Goal: Transaction & Acquisition: Obtain resource

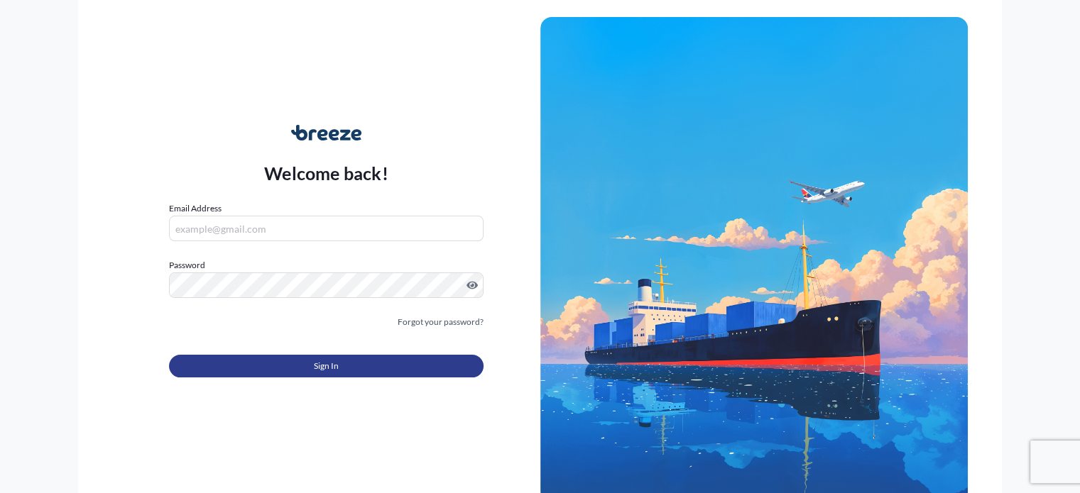
type input "[PERSON_NAME][EMAIL_ADDRESS][PERSON_NAME][DOMAIN_NAME]"
click at [452, 366] on button "Sign In" at bounding box center [326, 366] width 314 height 23
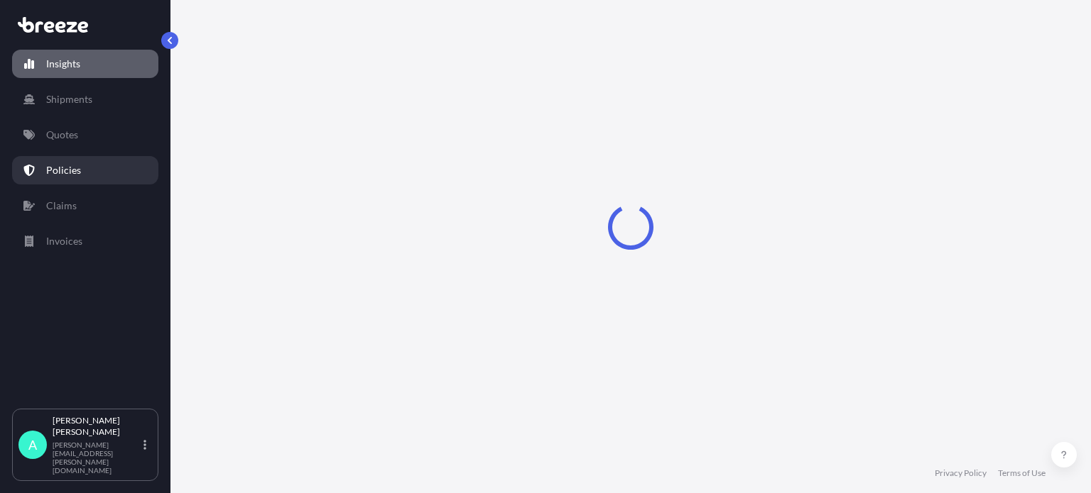
select select "2025"
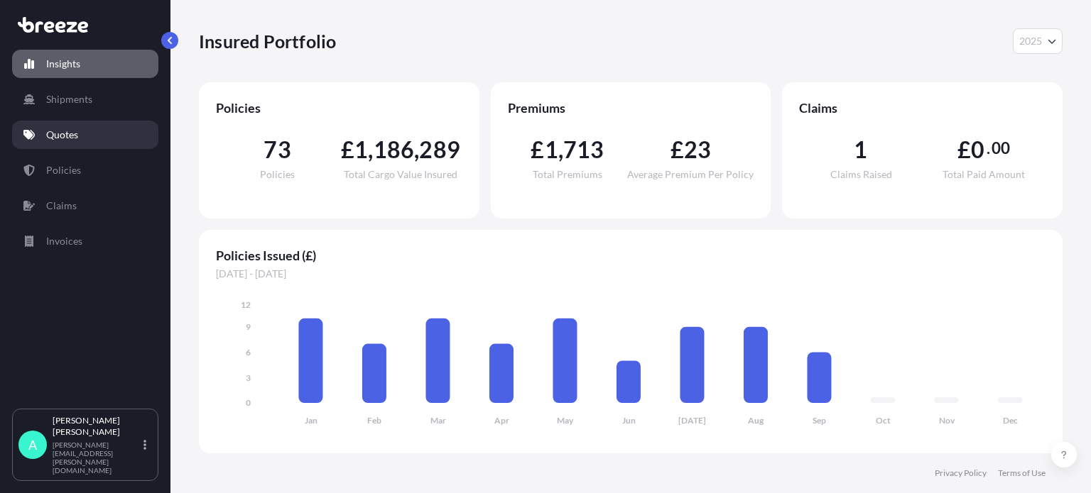
click at [64, 128] on p "Quotes" at bounding box center [62, 135] width 32 height 14
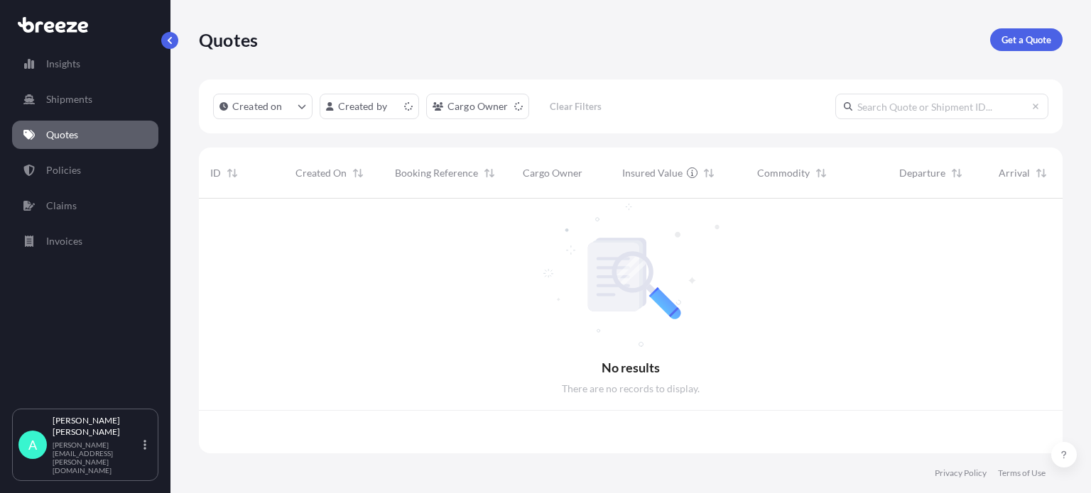
scroll to position [252, 852]
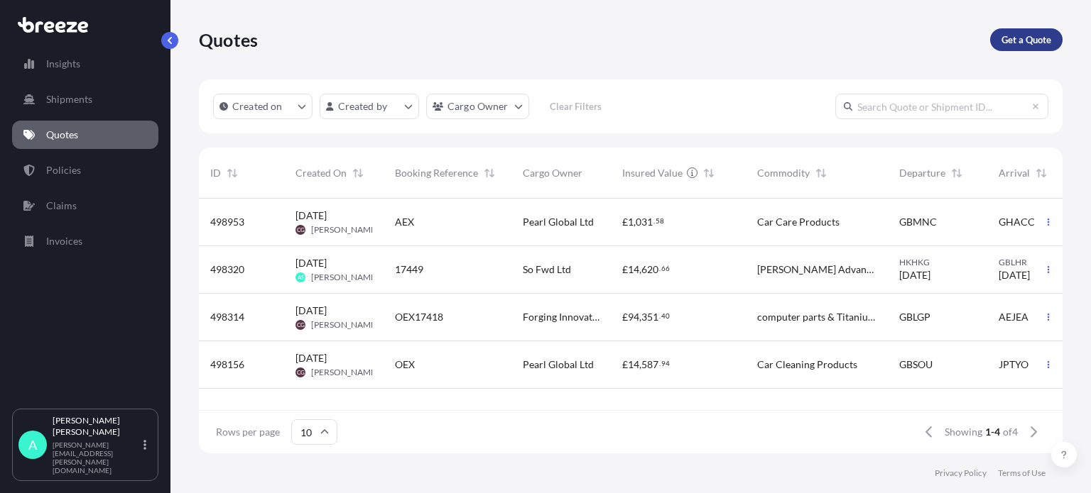
click at [1015, 45] on p "Get a Quote" at bounding box center [1026, 40] width 50 height 14
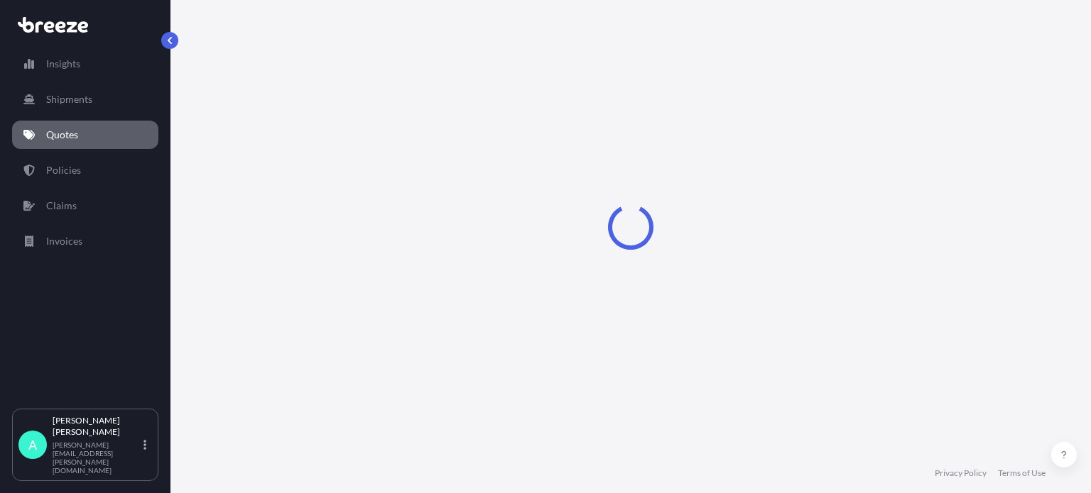
select select "Sea"
select select "1"
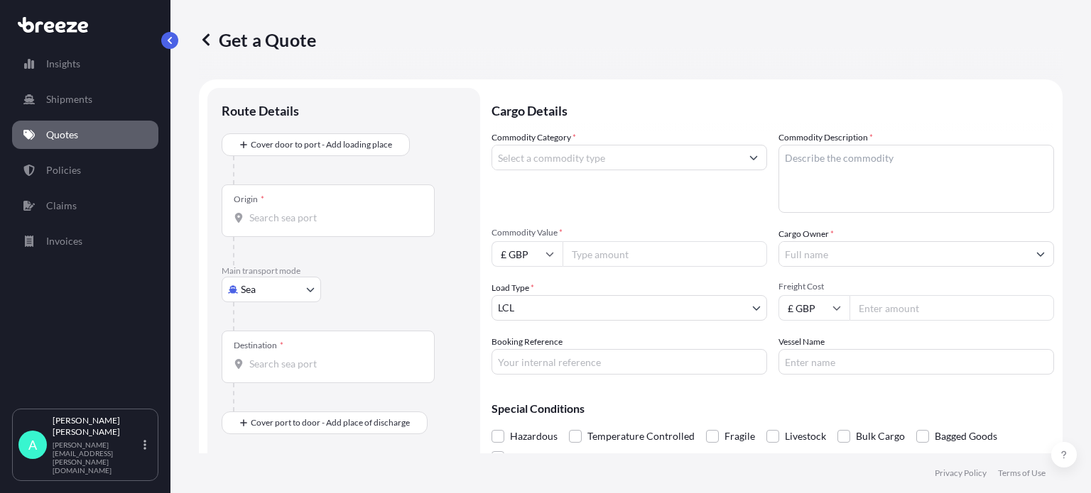
scroll to position [23, 0]
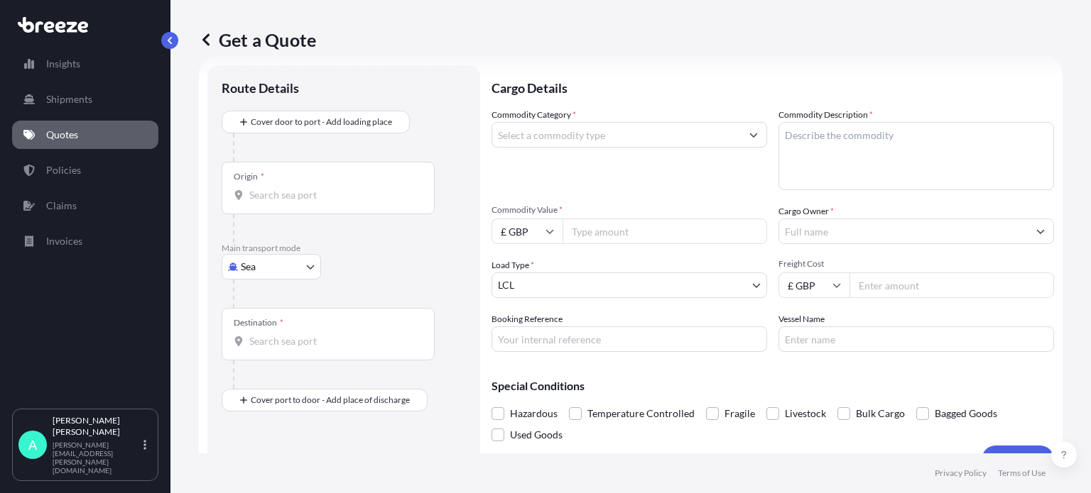
click at [302, 170] on div "Origin *" at bounding box center [328, 188] width 213 height 53
click at [302, 188] on input "Origin *" at bounding box center [333, 195] width 168 height 14
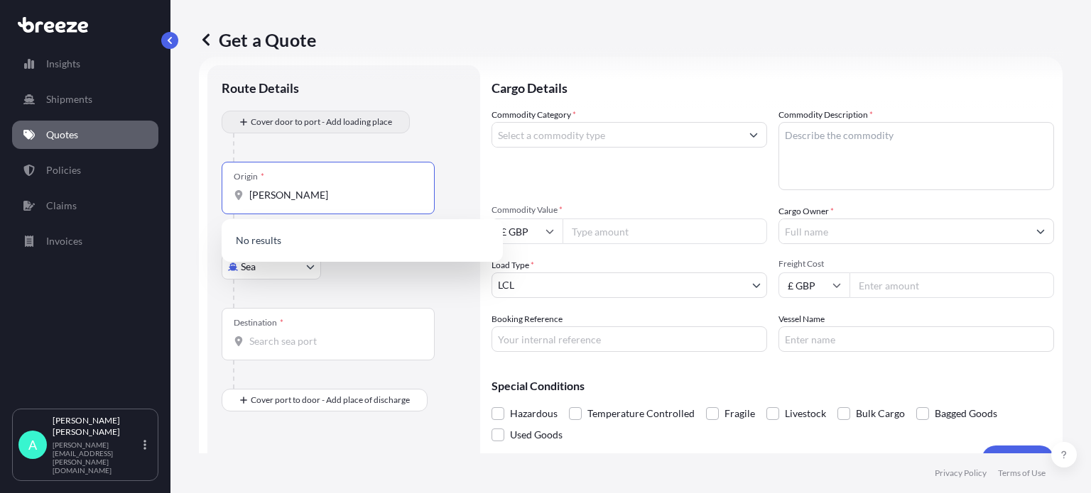
type input "[PERSON_NAME]"
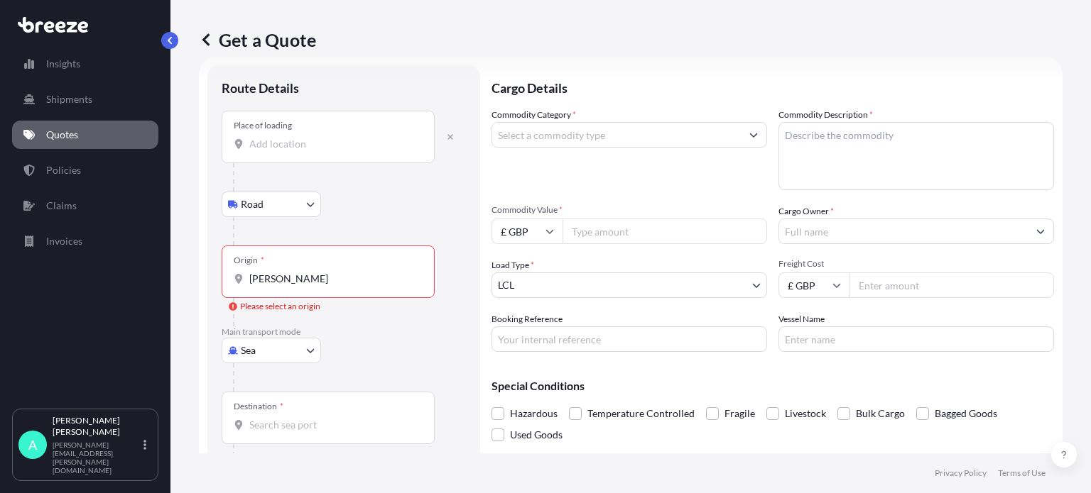
click at [283, 148] on input "Place of loading" at bounding box center [333, 144] width 168 height 14
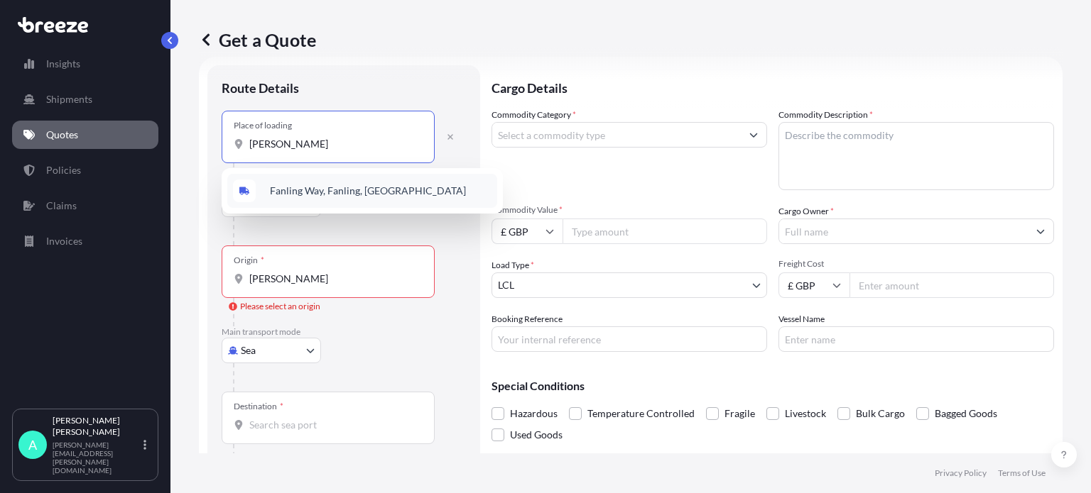
click at [344, 188] on span "Fanling Way, Fanling, [GEOGRAPHIC_DATA]" at bounding box center [368, 191] width 196 height 14
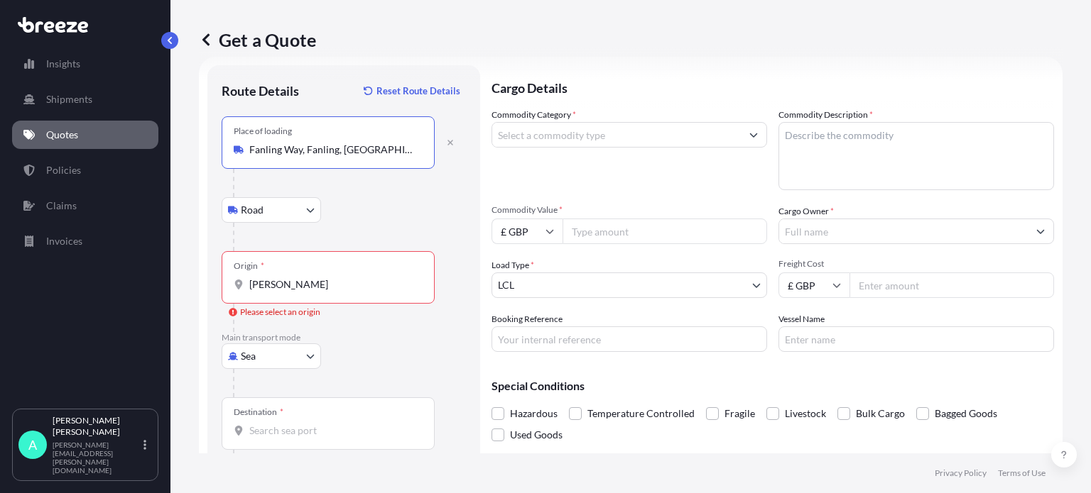
type input "Fanling Way, Fanling, [GEOGRAPHIC_DATA]"
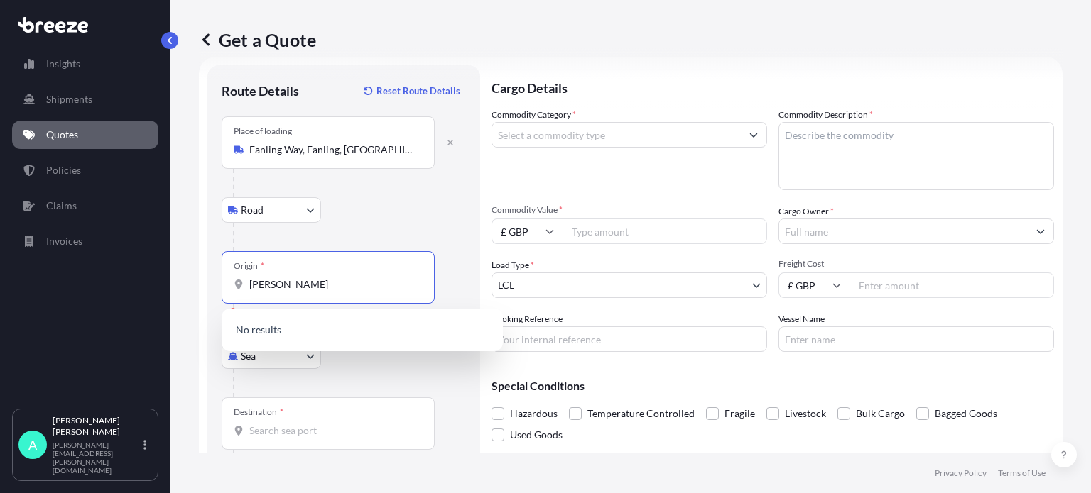
drag, startPoint x: 315, startPoint y: 286, endPoint x: 256, endPoint y: 285, distance: 59.7
click at [256, 285] on input "[PERSON_NAME]" at bounding box center [333, 285] width 168 height 14
type input "f"
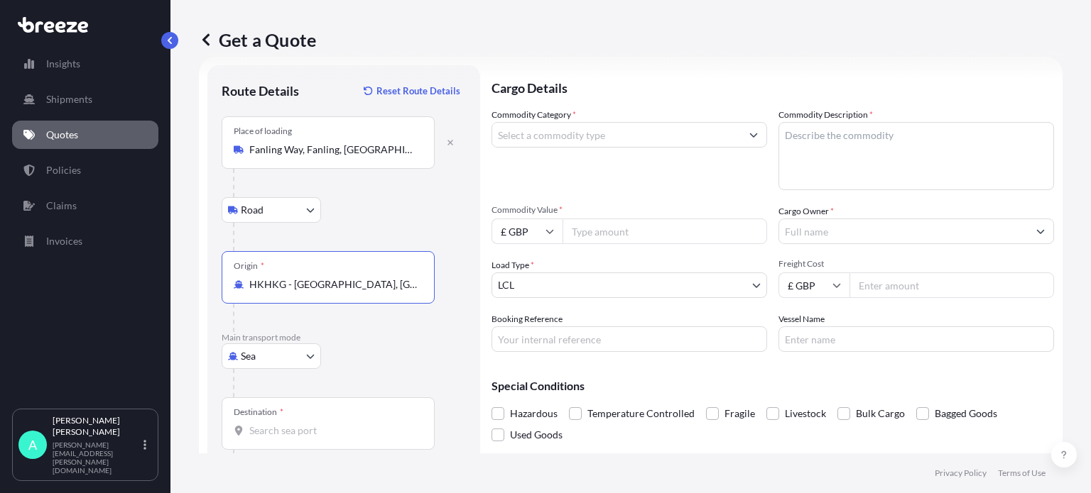
scroll to position [92, 0]
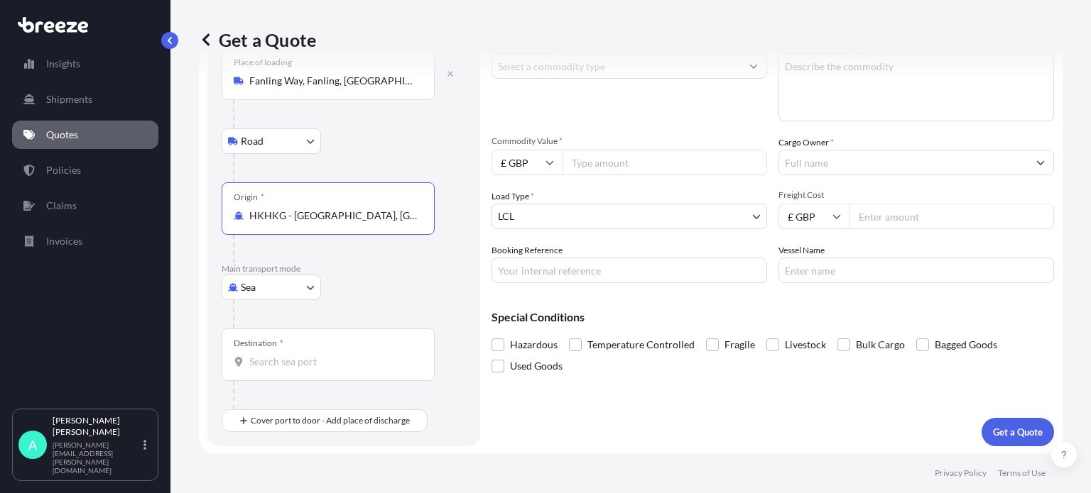
type input "HKHKG - [GEOGRAPHIC_DATA], [GEOGRAPHIC_DATA]"
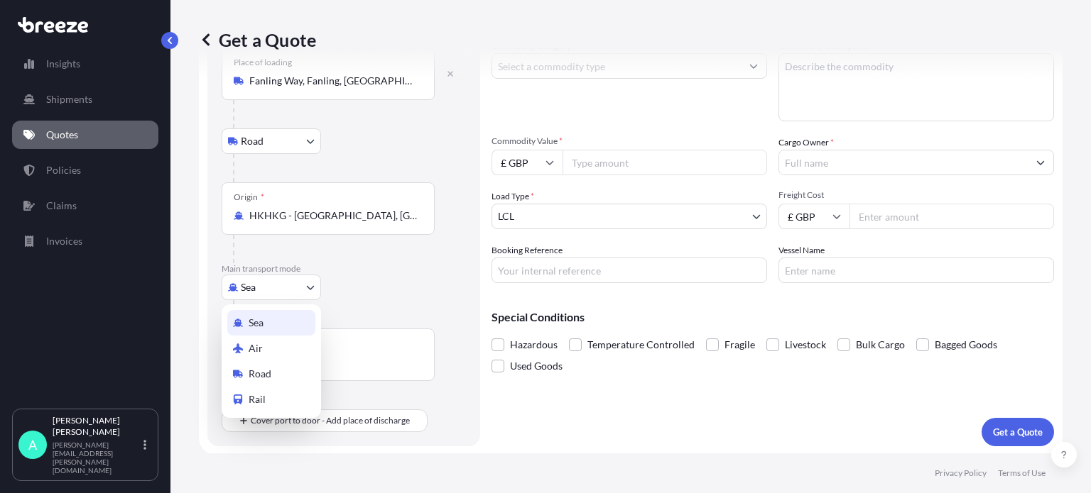
click at [261, 284] on body "Insights Shipments Quotes Policies Claims Invoices A [PERSON_NAME] [PERSON_NAME…" at bounding box center [545, 246] width 1091 height 493
click at [258, 346] on span "Air" at bounding box center [255, 348] width 14 height 14
select select "Air"
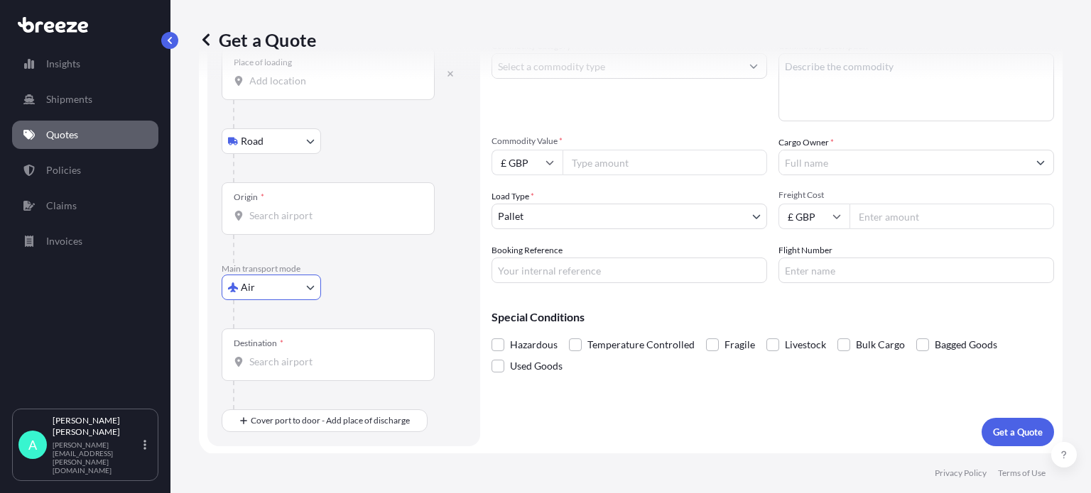
click at [290, 359] on input "Destination *" at bounding box center [333, 362] width 168 height 14
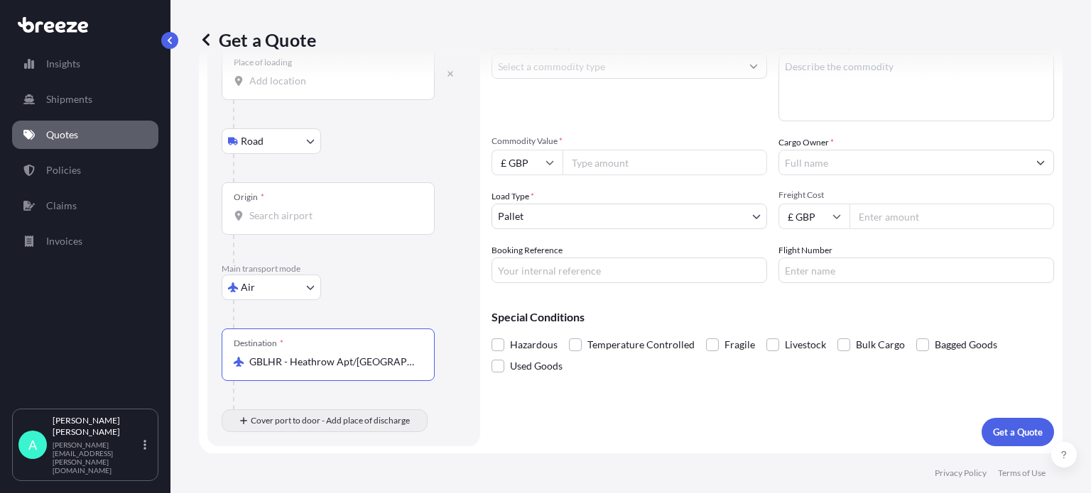
type input "GBLHR - Heathrow Apt/[GEOGRAPHIC_DATA], [GEOGRAPHIC_DATA]"
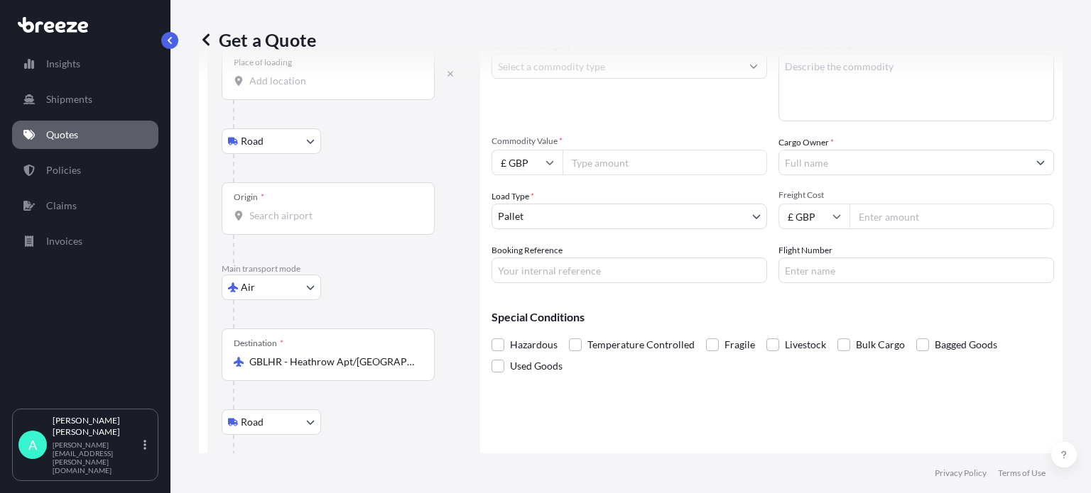
scroll to position [163, 0]
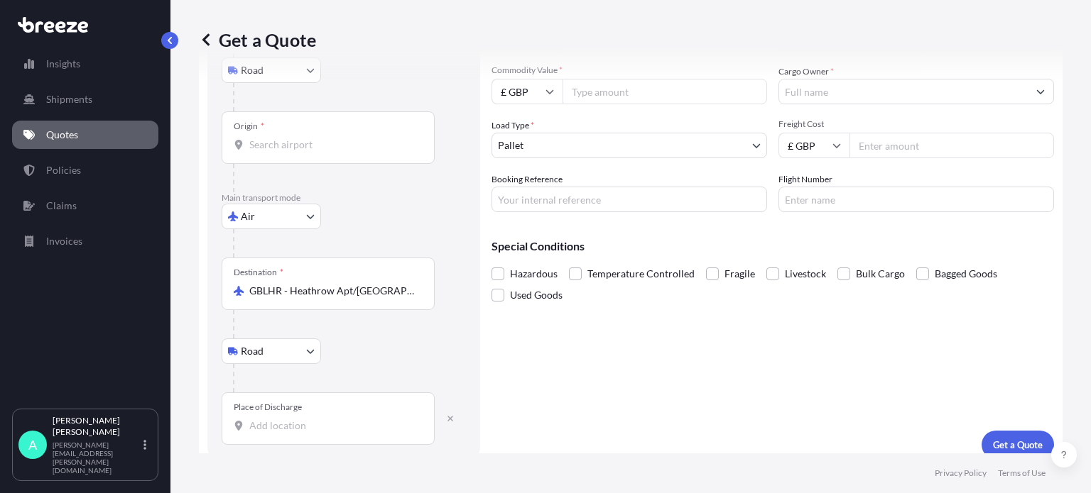
click at [258, 434] on div "Place of Discharge" at bounding box center [328, 419] width 213 height 53
click at [258, 433] on input "Place of Discharge" at bounding box center [333, 426] width 168 height 14
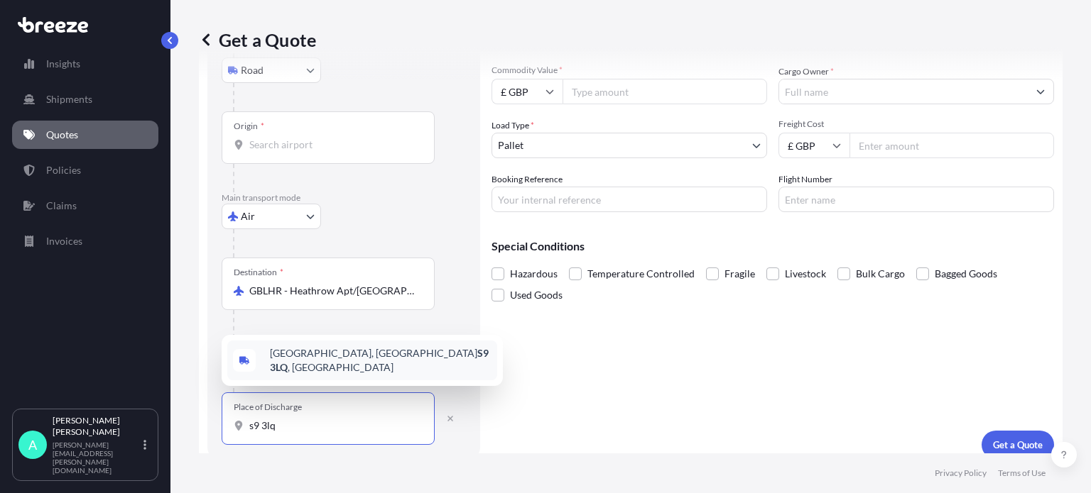
click at [317, 353] on div "[STREET_ADDRESS]" at bounding box center [362, 361] width 270 height 40
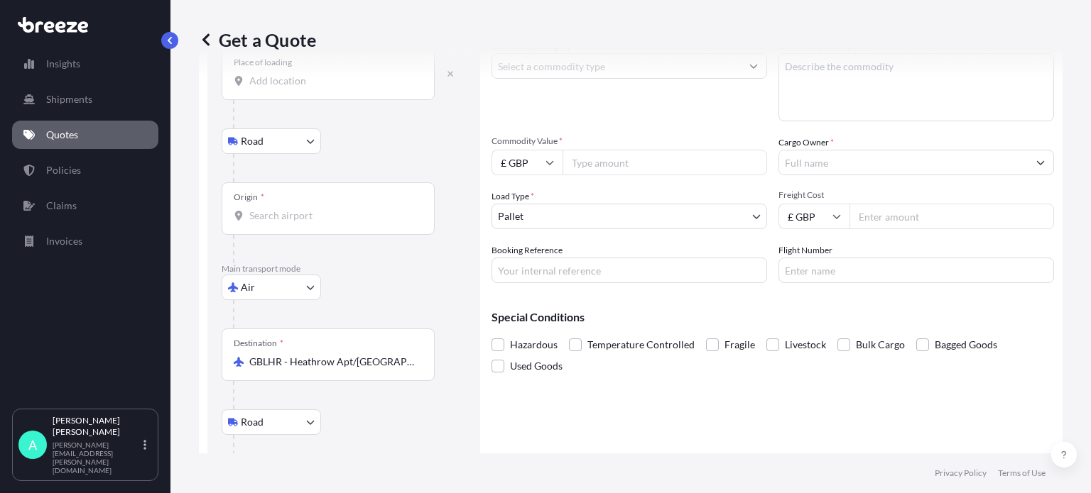
scroll to position [0, 0]
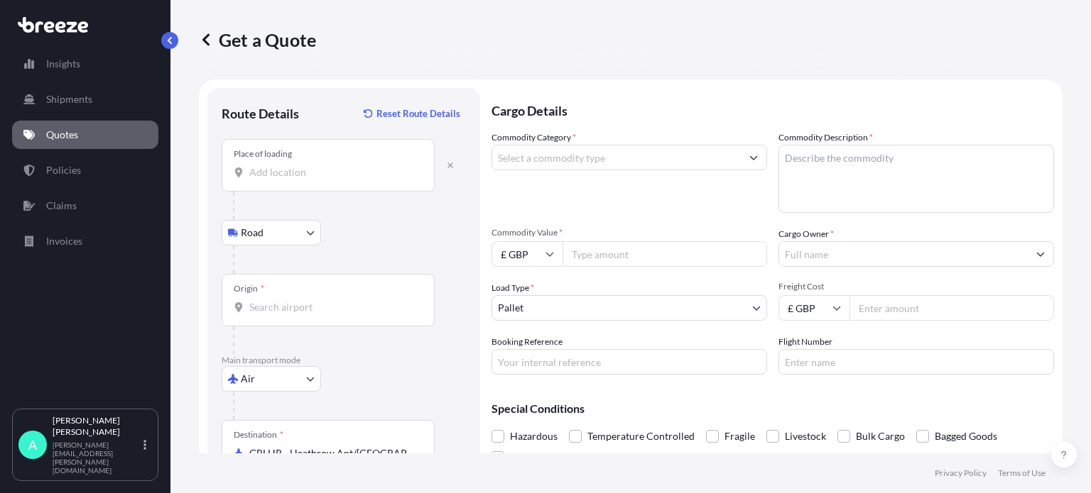
type input "[STREET_ADDRESS]"
click at [306, 168] on input "Place of loading" at bounding box center [333, 172] width 168 height 14
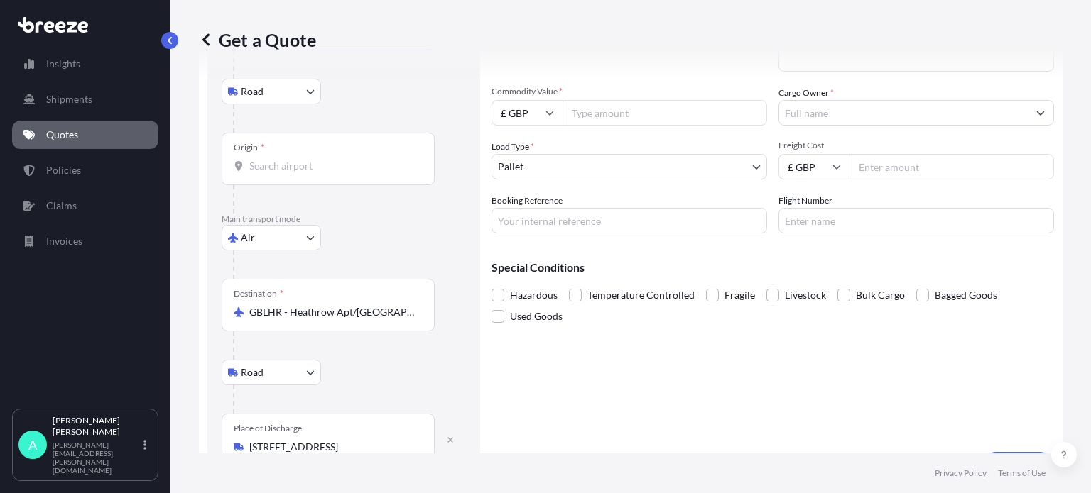
scroll to position [142, 0]
type input "Fanling Way, Fanling, [GEOGRAPHIC_DATA]"
click at [297, 161] on input "Origin *" at bounding box center [333, 165] width 168 height 14
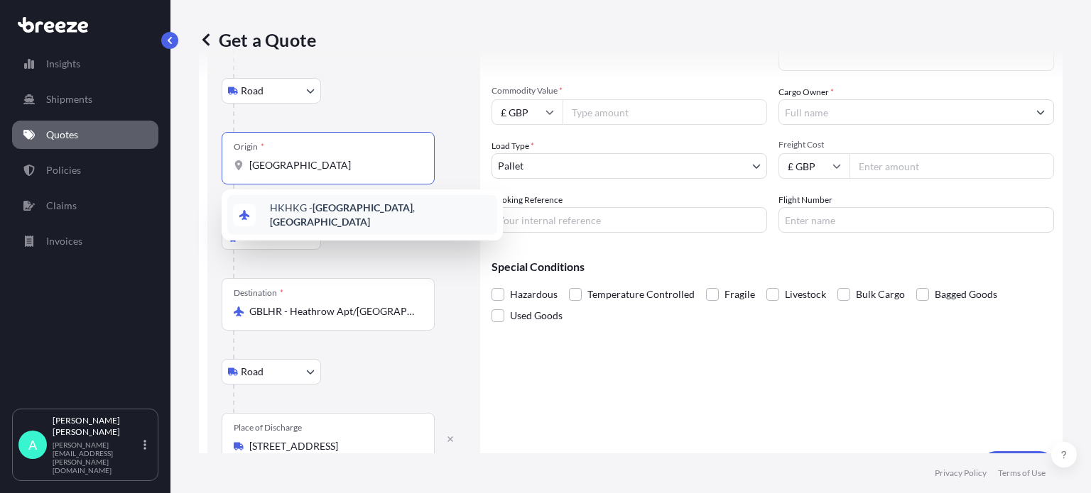
click at [377, 223] on div "HKHKG - [GEOGRAPHIC_DATA] , [GEOGRAPHIC_DATA]" at bounding box center [362, 215] width 270 height 40
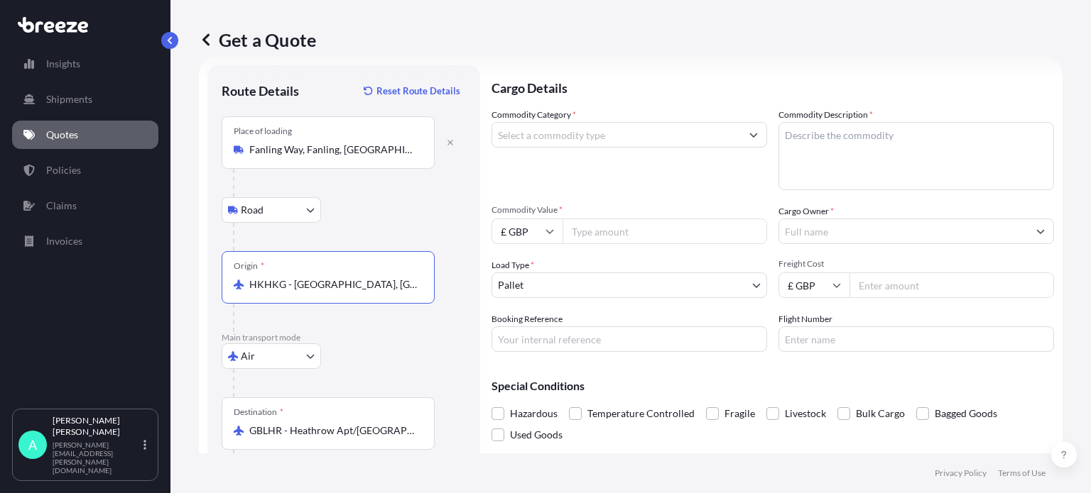
scroll to position [0, 0]
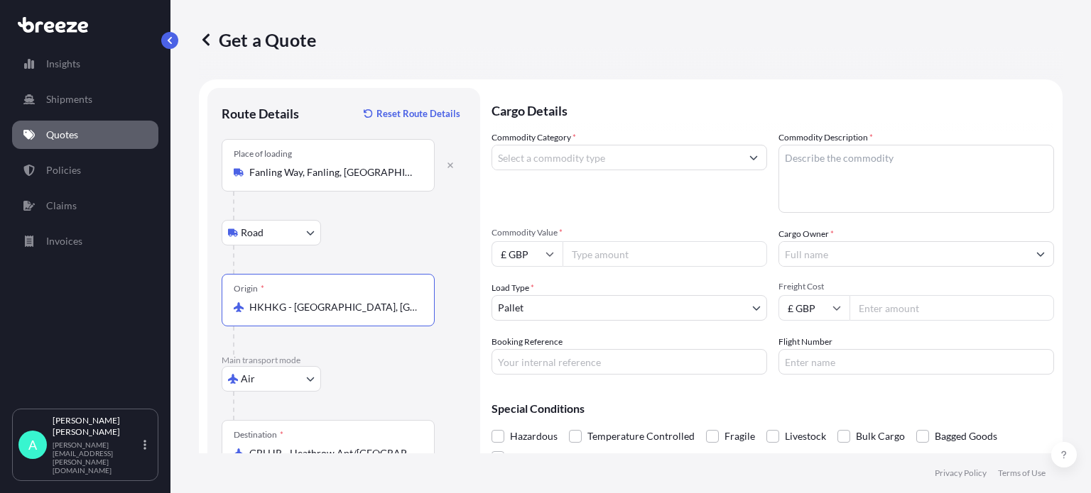
type input "HKHKG - [GEOGRAPHIC_DATA], [GEOGRAPHIC_DATA]"
click at [599, 164] on input "Commodity Category *" at bounding box center [616, 158] width 248 height 26
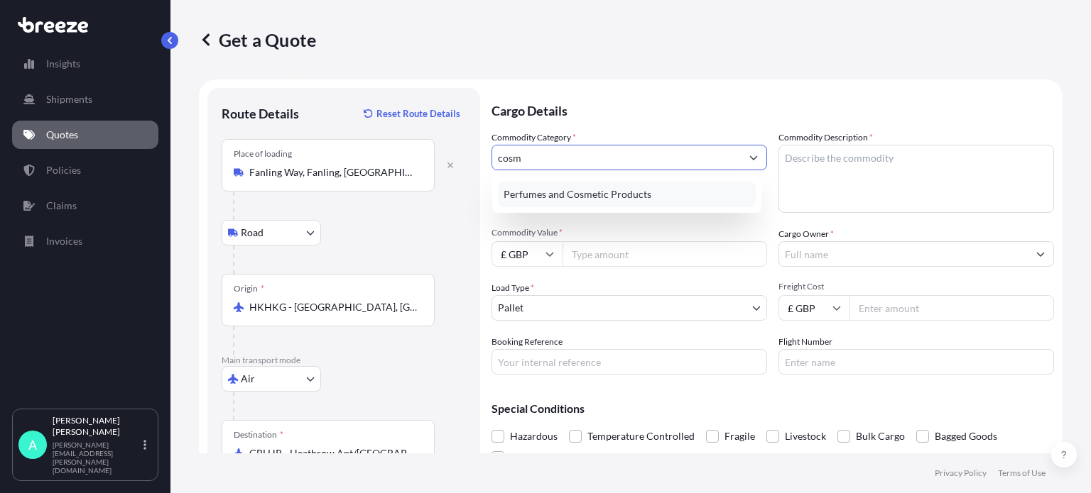
click at [611, 196] on div "Perfumes and Cosmetic Products" at bounding box center [627, 195] width 258 height 26
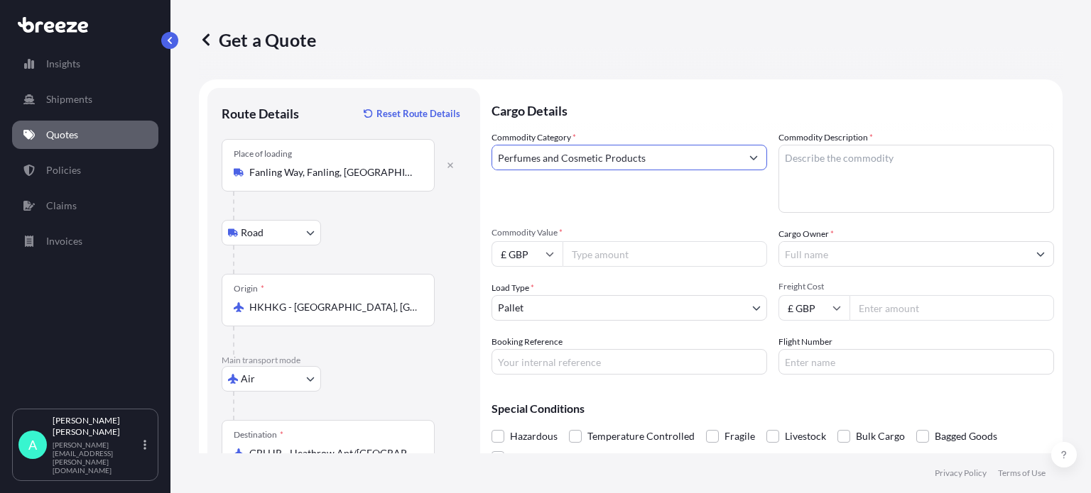
type input "Perfumes and Cosmetic Products"
click at [840, 167] on textarea "Commodity Description *" at bounding box center [915, 179] width 275 height 68
type textarea "[PERSON_NAME] advanced night repair complex 50ml"
click at [608, 249] on input "Commodity Value *" at bounding box center [664, 254] width 204 height 26
paste input "11939.13"
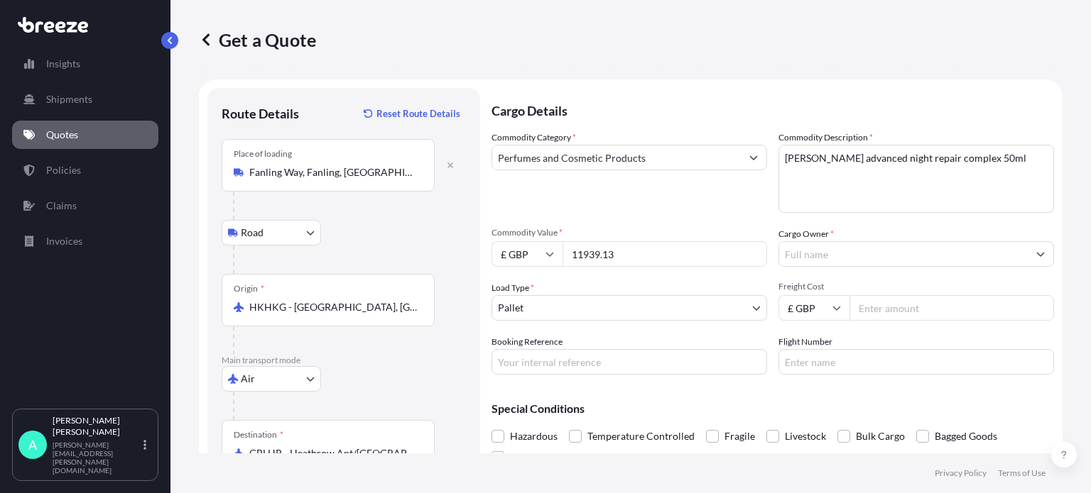
type input "11939.13"
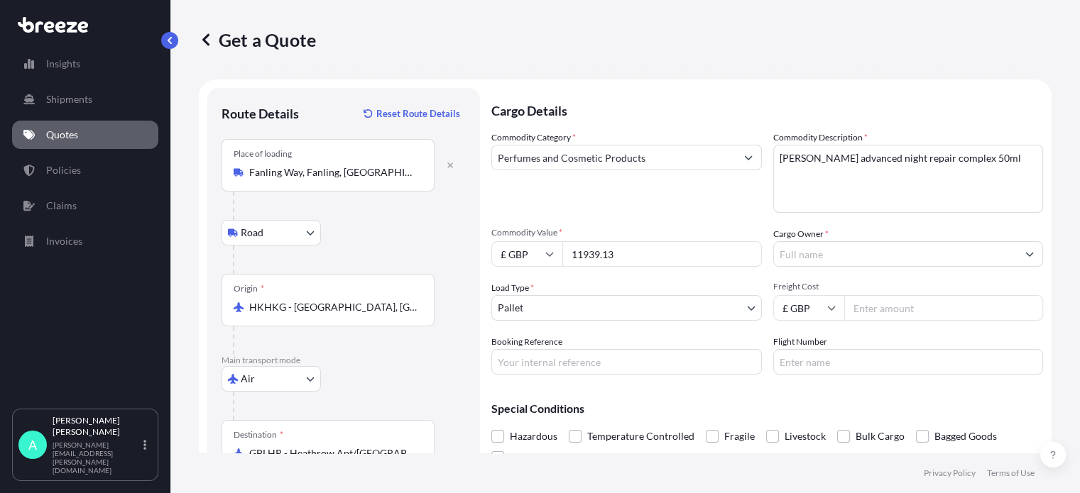
click at [863, 252] on input "Cargo Owner *" at bounding box center [896, 254] width 244 height 26
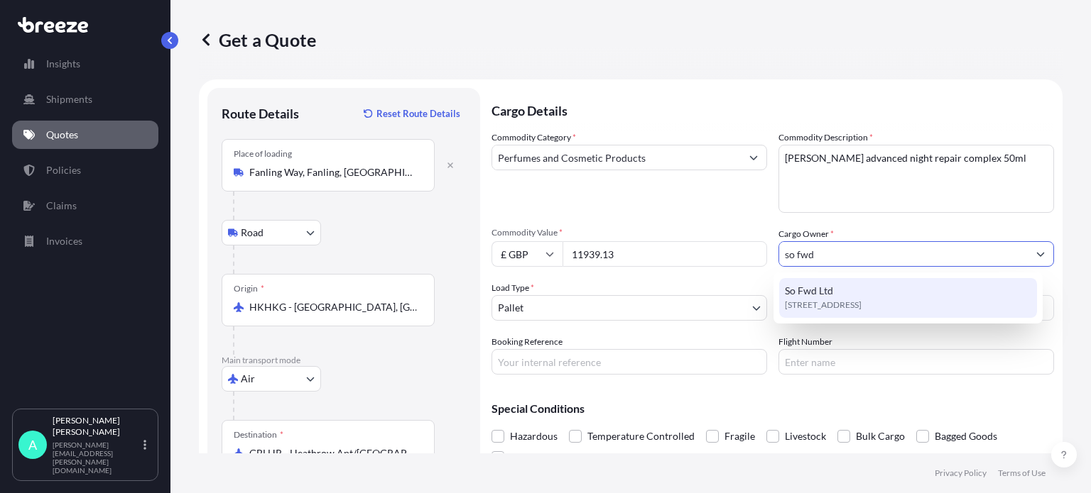
click at [812, 305] on span "[STREET_ADDRESS]" at bounding box center [823, 305] width 77 height 14
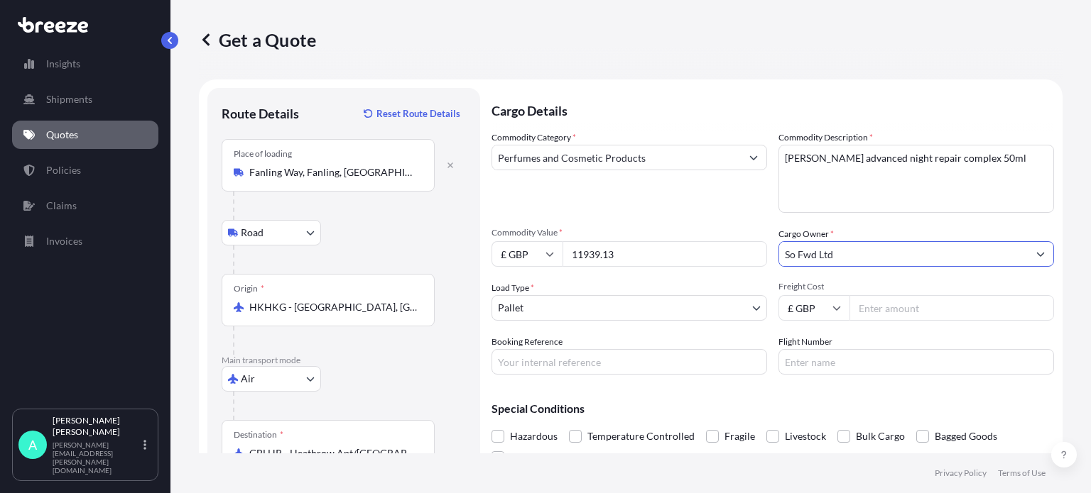
type input "So Fwd Ltd"
click at [542, 357] on input "Booking Reference" at bounding box center [628, 362] width 275 height 26
type input "17503"
click at [895, 315] on input "Freight Cost" at bounding box center [951, 308] width 204 height 26
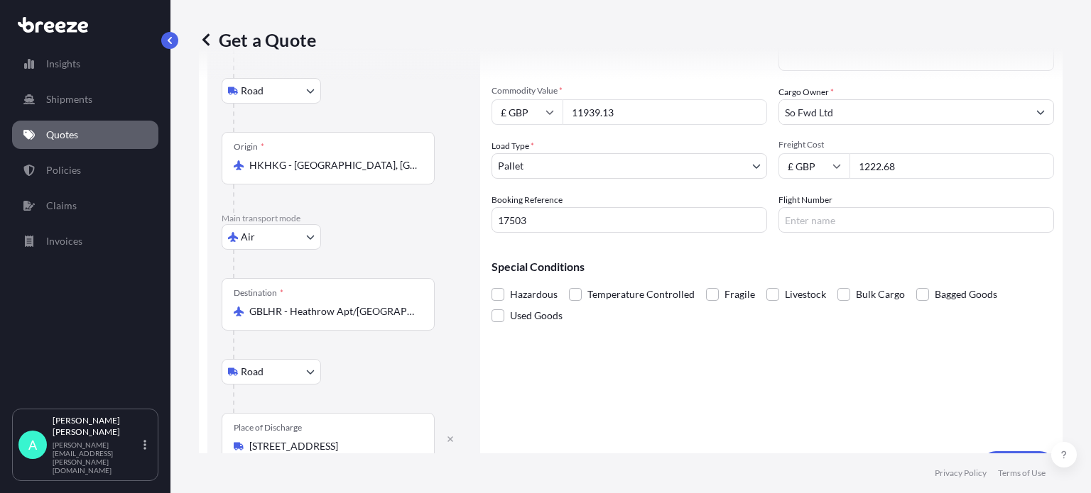
scroll to position [175, 0]
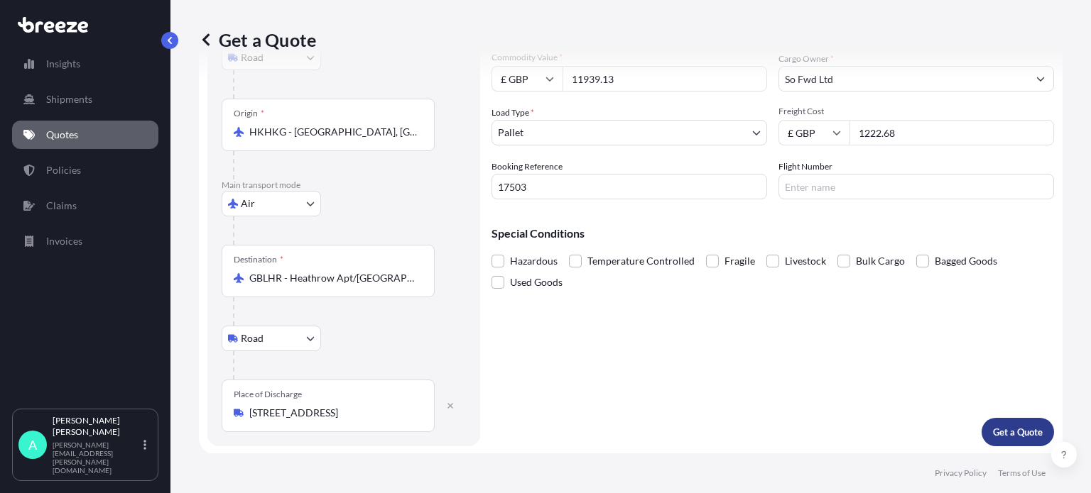
type input "1222.68"
click at [1000, 422] on button "Get a Quote" at bounding box center [1017, 432] width 72 height 28
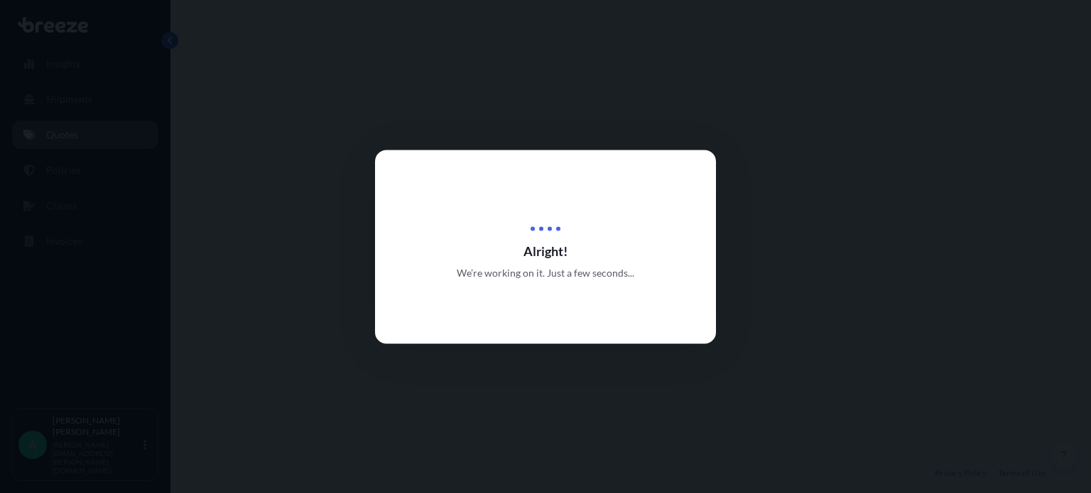
select select "Road"
select select "Air"
select select "Road"
select select "1"
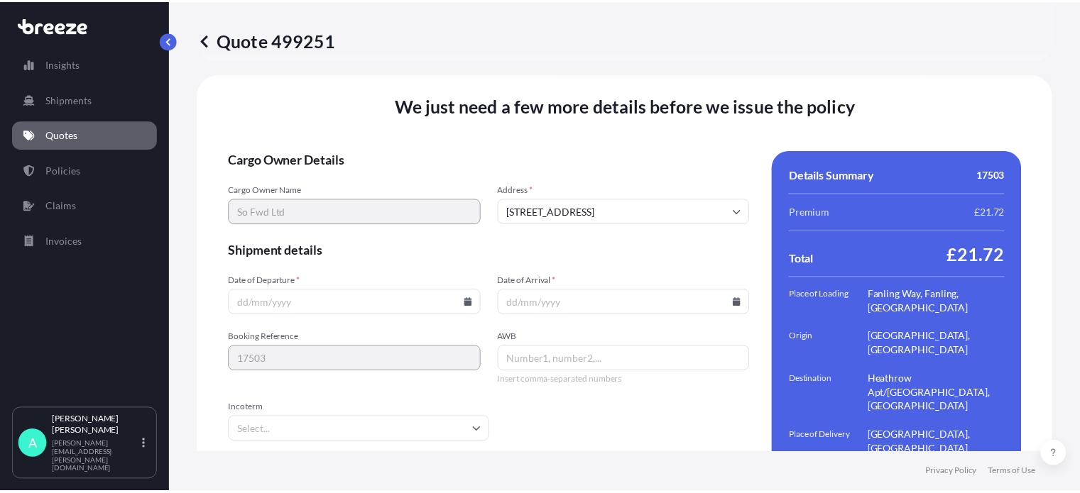
scroll to position [2038, 0]
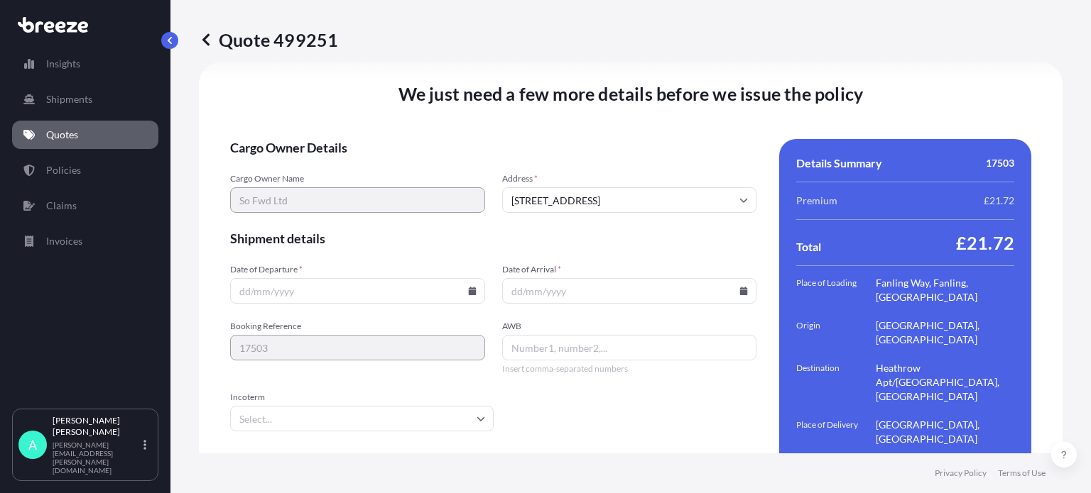
click at [319, 278] on input "Date of Departure *" at bounding box center [357, 291] width 255 height 26
click at [484, 264] on div "Date of Departure * Date of Arrival *" at bounding box center [493, 284] width 526 height 40
click at [470, 287] on icon at bounding box center [472, 291] width 8 height 9
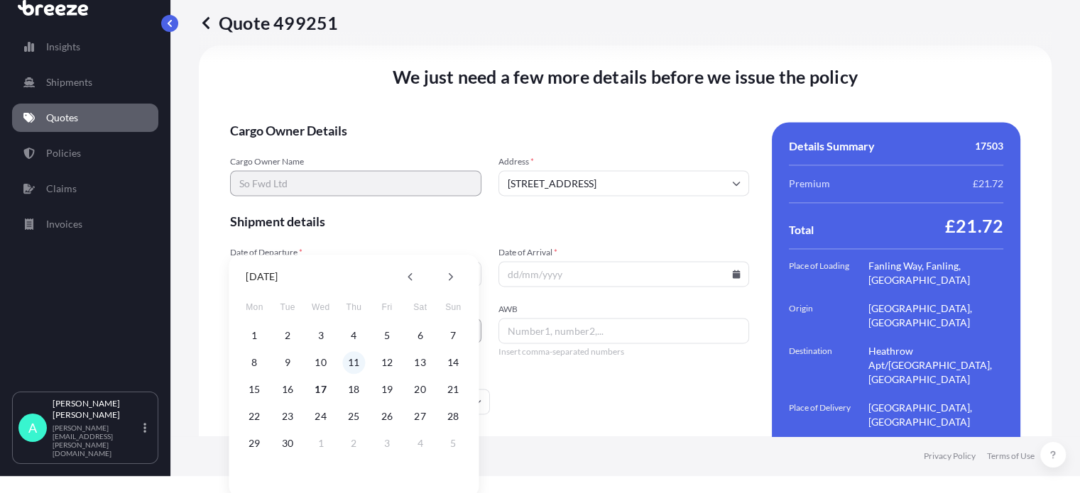
scroll to position [27, 0]
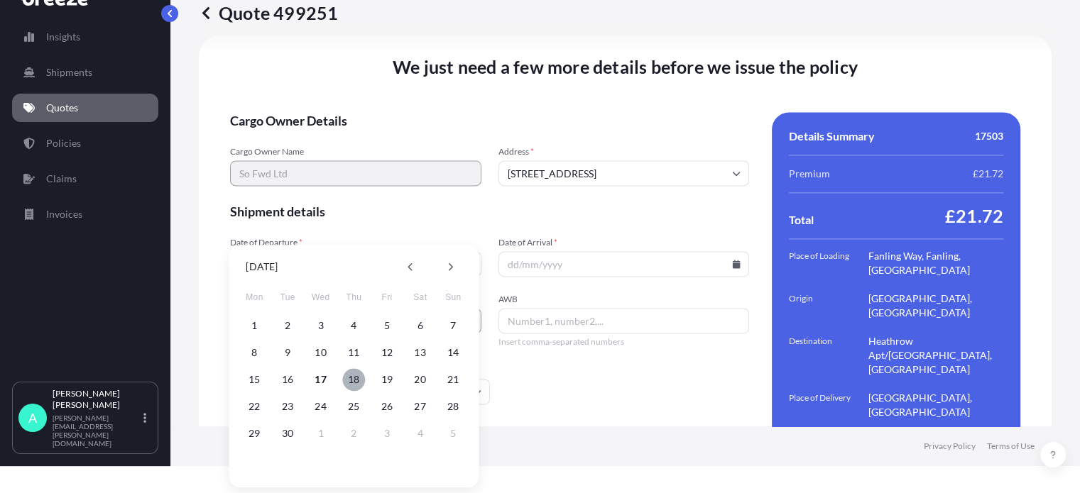
click at [353, 378] on button "18" at bounding box center [353, 379] width 23 height 23
type input "[DATE]"
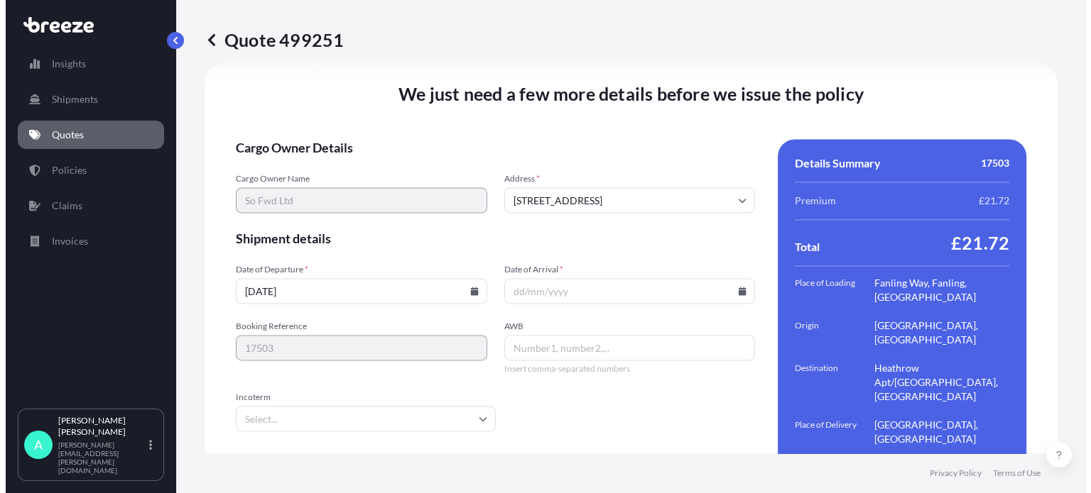
scroll to position [0, 0]
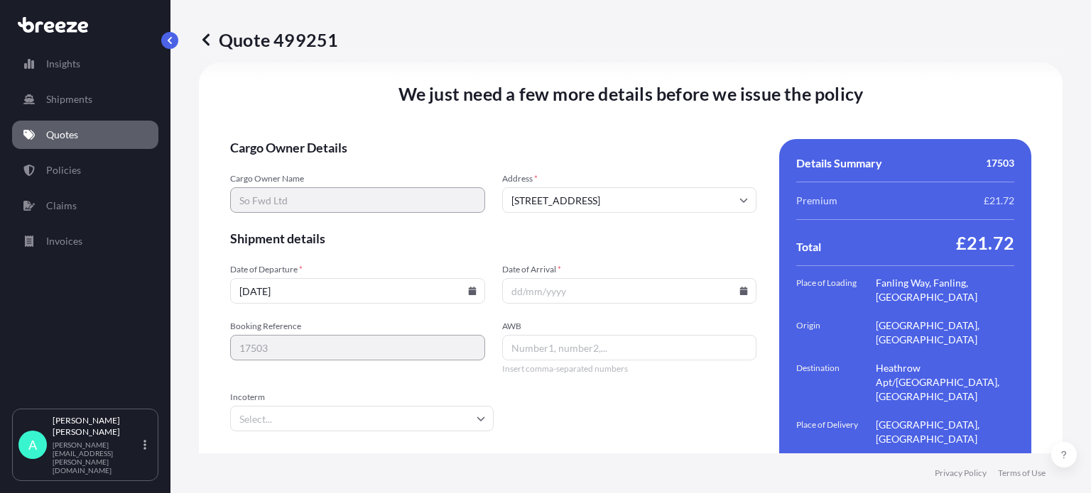
click at [646, 278] on input "Date of Arrival *" at bounding box center [629, 291] width 255 height 26
click at [317, 406] on input "Incoterm" at bounding box center [361, 419] width 263 height 26
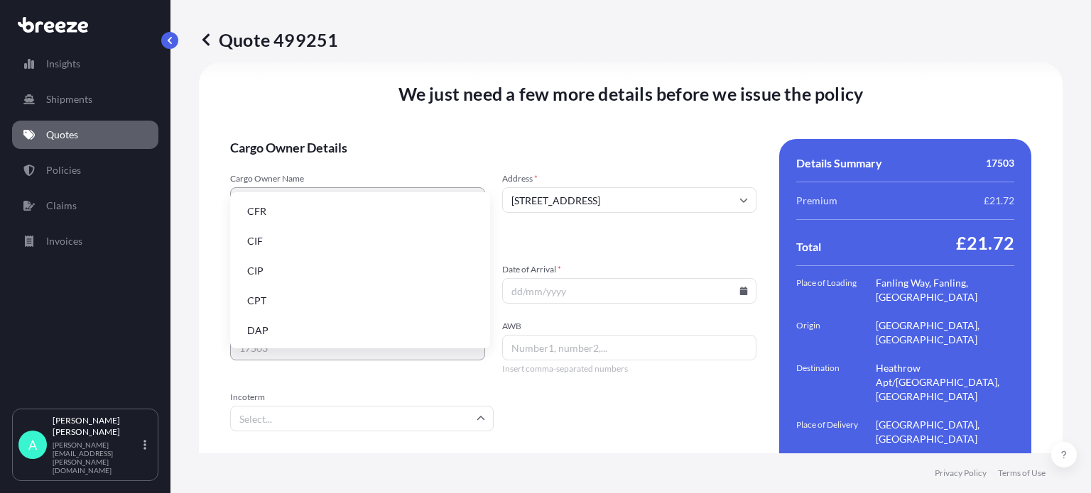
click at [255, 326] on li "DAP" at bounding box center [360, 330] width 248 height 27
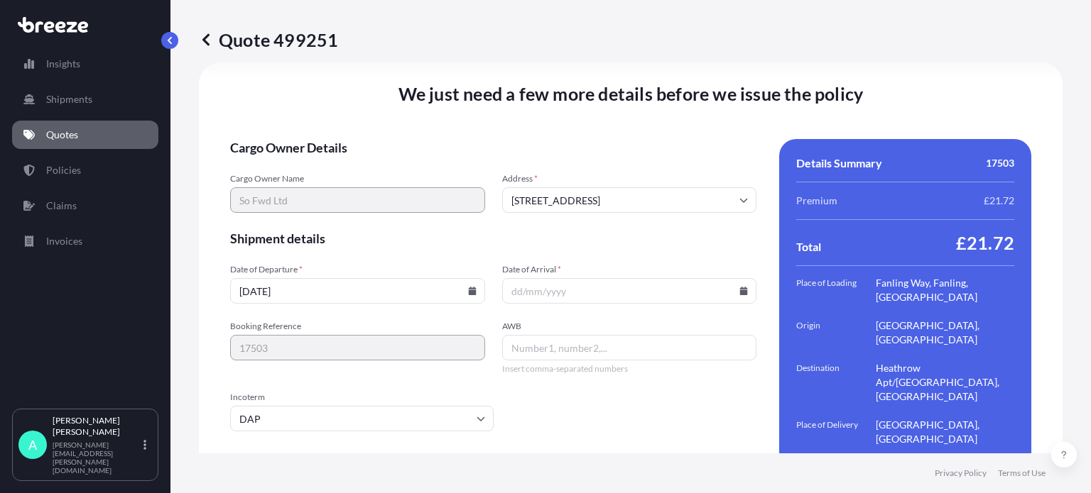
click at [559, 323] on div "AWB Insert comma-separated numbers" at bounding box center [629, 348] width 255 height 54
click at [537, 278] on input "Date of Arrival *" at bounding box center [629, 291] width 255 height 26
click at [740, 287] on icon at bounding box center [744, 291] width 8 height 9
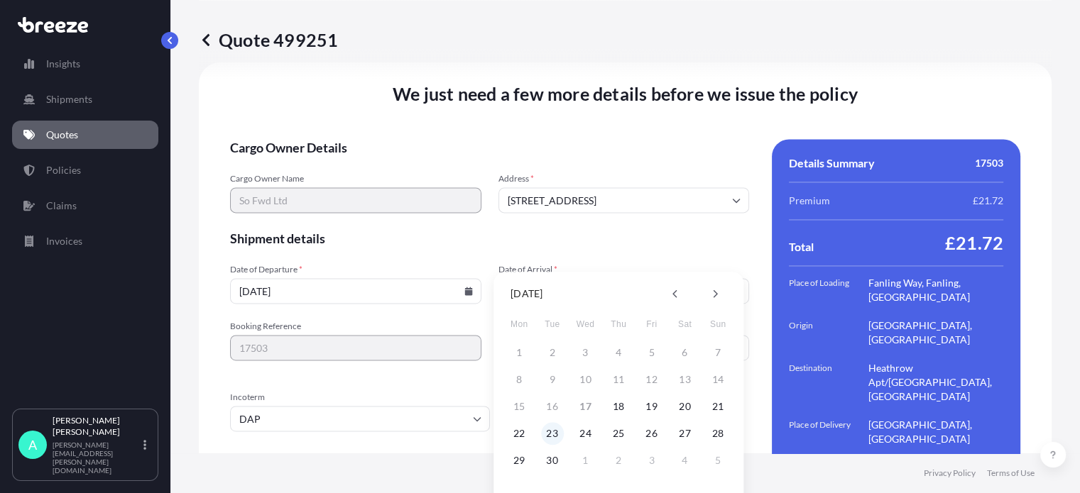
click at [550, 434] on button "23" at bounding box center [552, 433] width 23 height 23
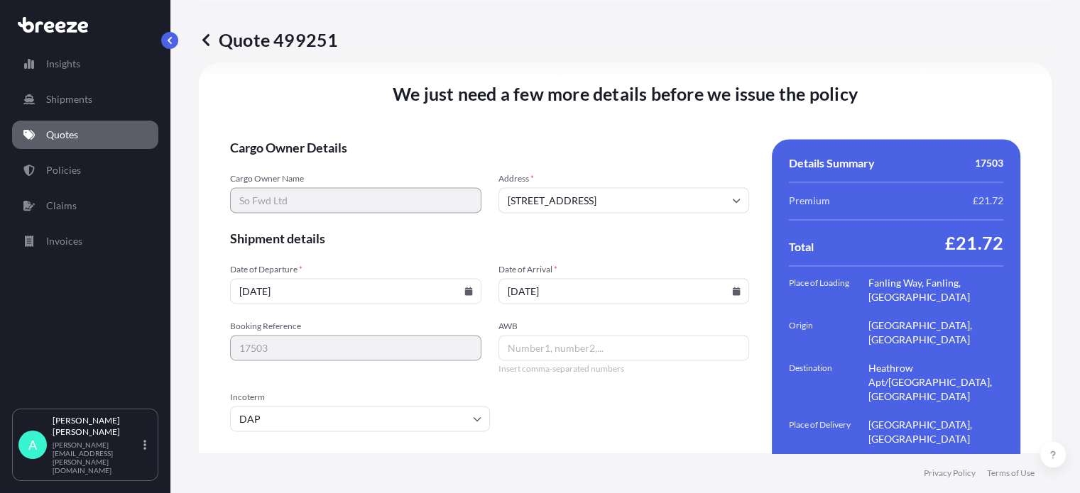
type input "[DATE]"
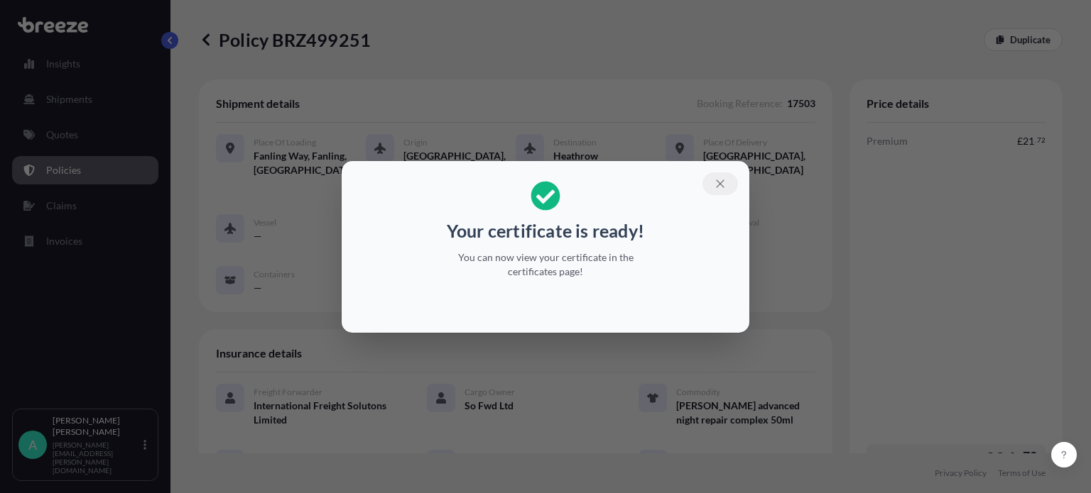
click at [726, 182] on button "button" at bounding box center [719, 184] width 35 height 23
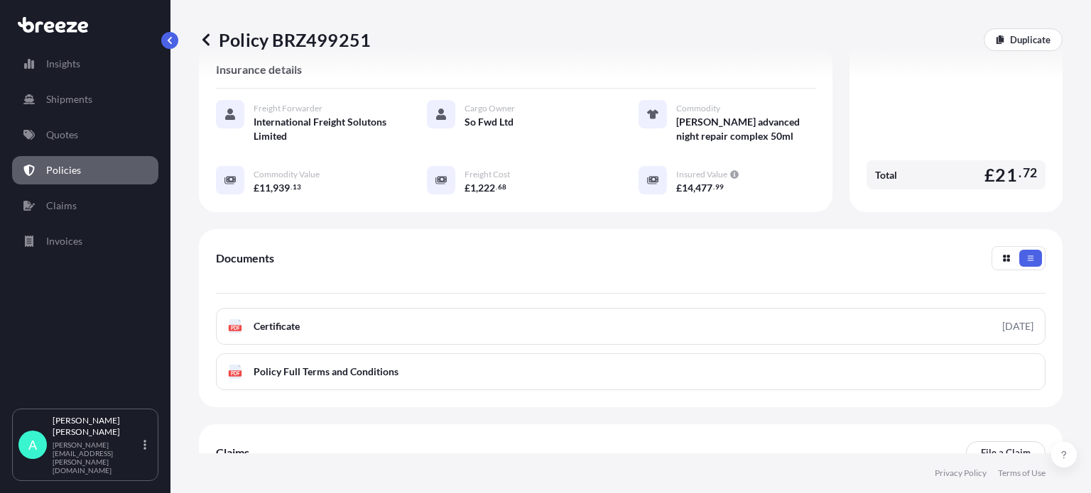
scroll to position [373, 0]
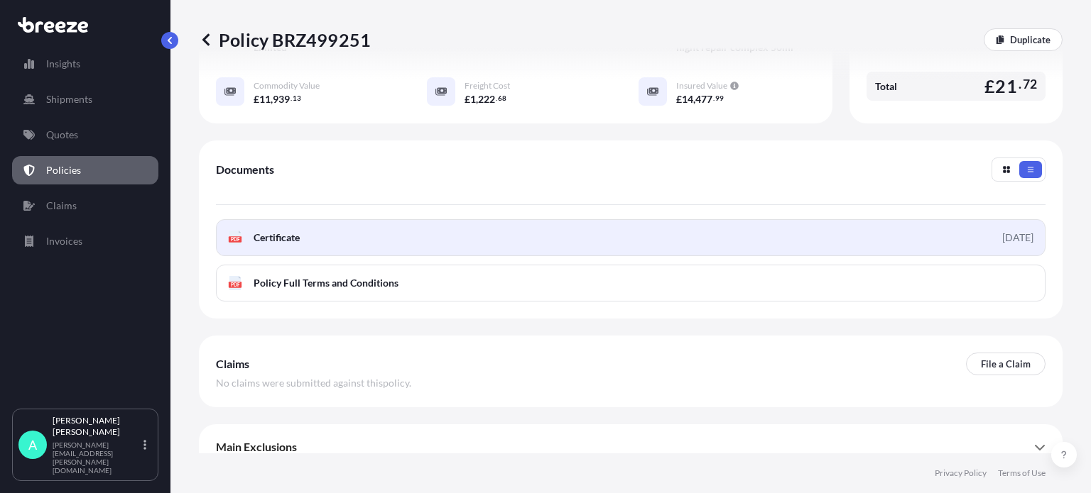
click at [280, 231] on span "Certificate" at bounding box center [276, 238] width 46 height 14
